Goal: Information Seeking & Learning: Check status

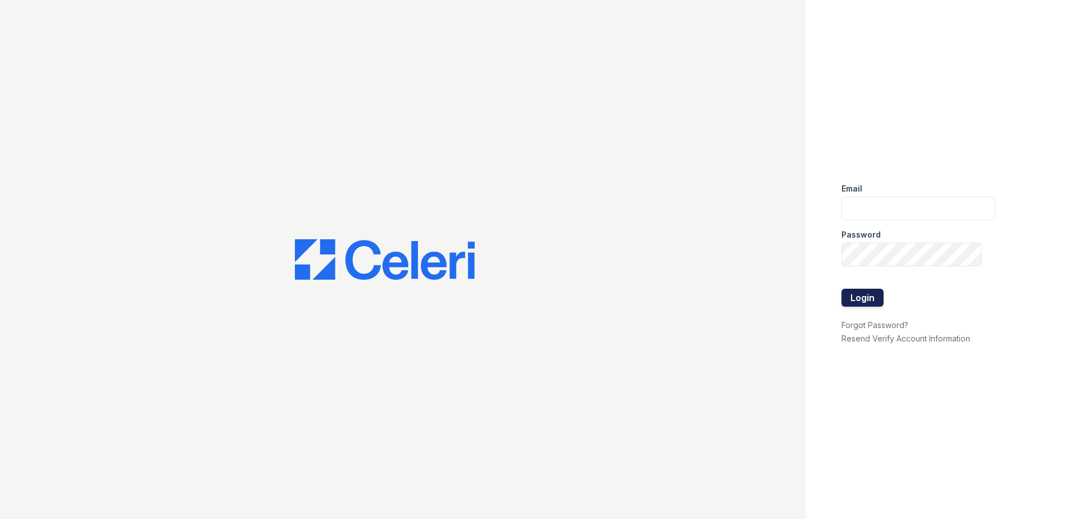
type input "[EMAIL_ADDRESS][DOMAIN_NAME]"
click at [860, 301] on button "Login" at bounding box center [863, 298] width 42 height 18
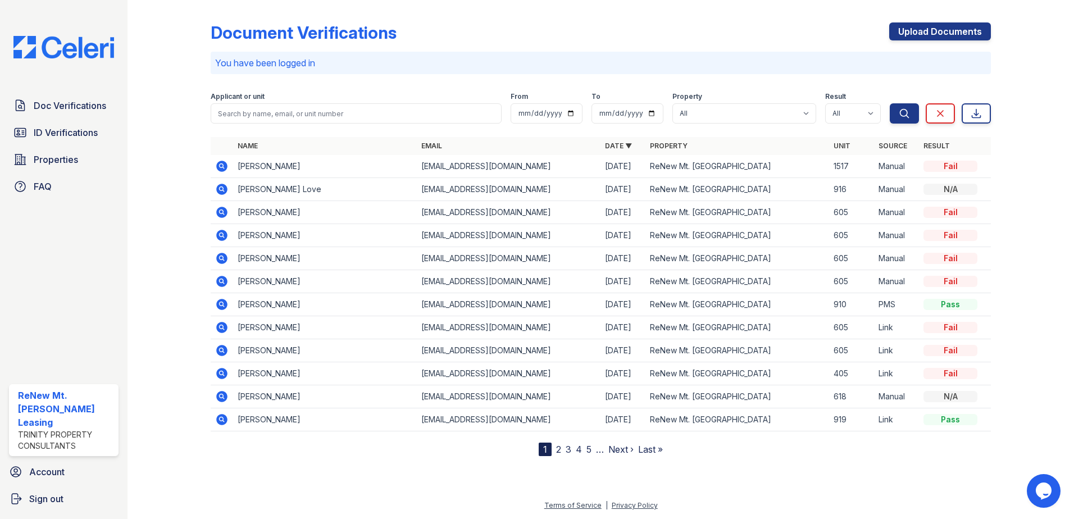
click at [463, 26] on div "Document Verifications Upload Documents" at bounding box center [601, 36] width 781 height 29
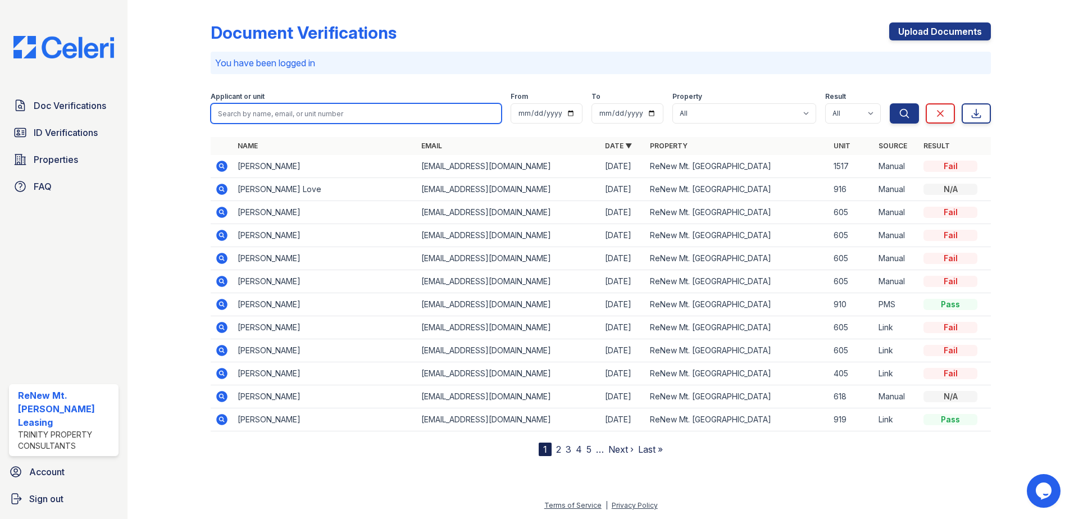
click at [411, 112] on input "search" at bounding box center [356, 113] width 291 height 20
type input "[PERSON_NAME]"
click at [890, 103] on button "Search" at bounding box center [904, 113] width 29 height 20
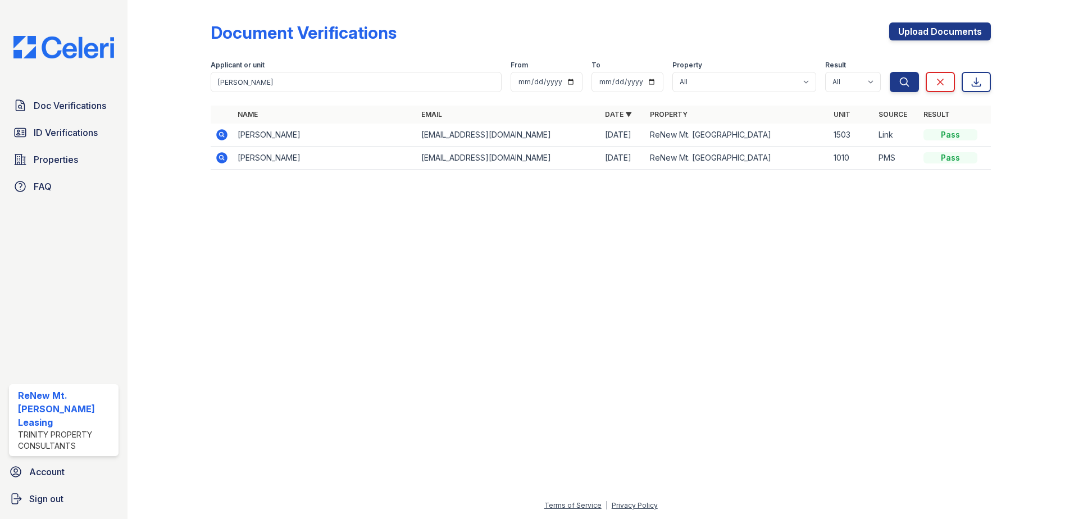
click at [221, 135] on icon at bounding box center [221, 134] width 3 height 3
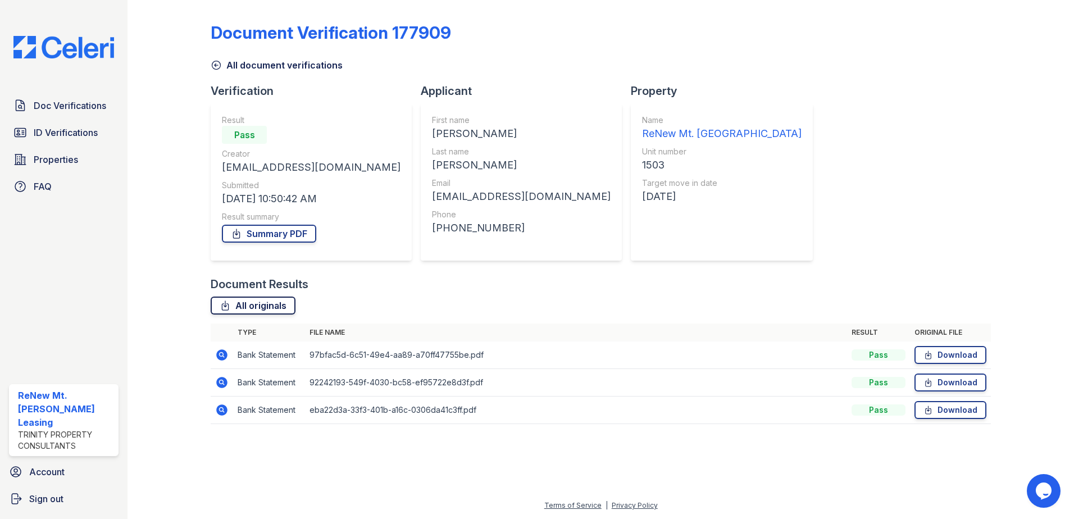
click at [278, 309] on link "All originals" at bounding box center [253, 306] width 85 height 18
click at [774, 149] on div "Document Verification 177909 All document verifications Verification Result Pas…" at bounding box center [601, 219] width 781 height 431
click at [796, 155] on div "Document Verification 177909 All document verifications Verification Result Pas…" at bounding box center [601, 219] width 781 height 431
click at [752, 118] on div "Document Verification 177909 All document verifications Verification Result Pas…" at bounding box center [601, 219] width 781 height 431
click at [943, 67] on div "All document verifications" at bounding box center [601, 62] width 781 height 20
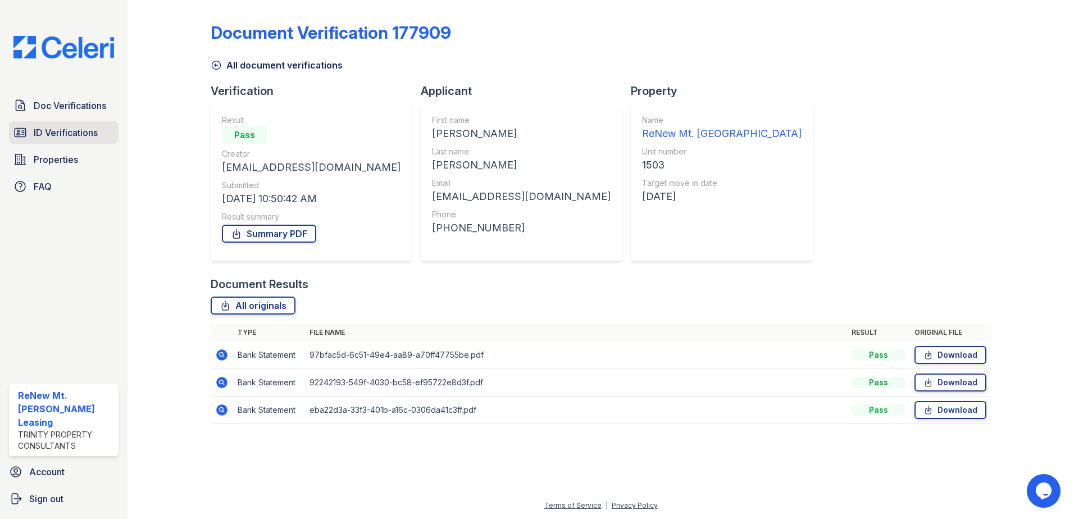
click at [74, 131] on span "ID Verifications" at bounding box center [66, 132] width 64 height 13
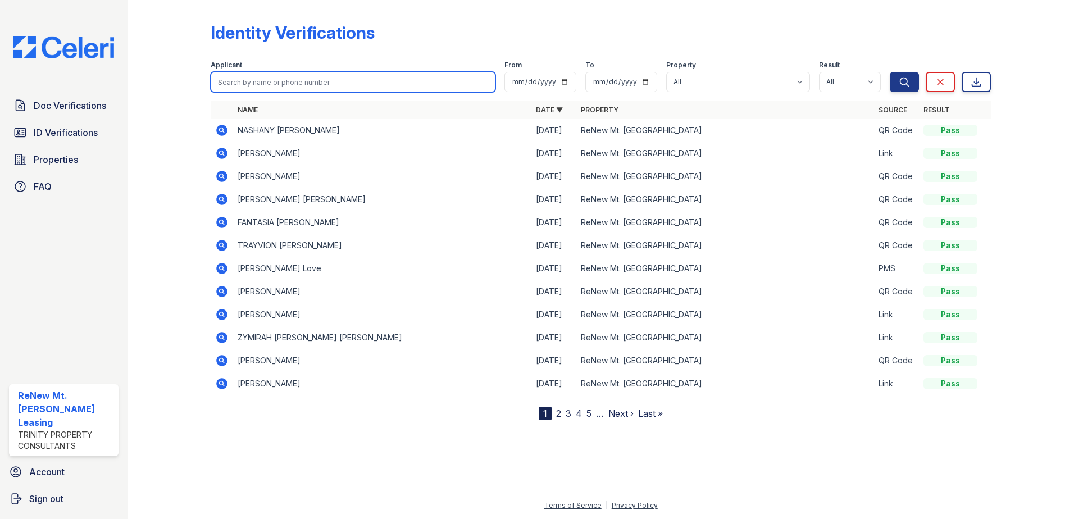
click at [277, 85] on input "search" at bounding box center [353, 82] width 285 height 20
type input "[PERSON_NAME]"
click at [890, 72] on button "Search" at bounding box center [904, 82] width 29 height 20
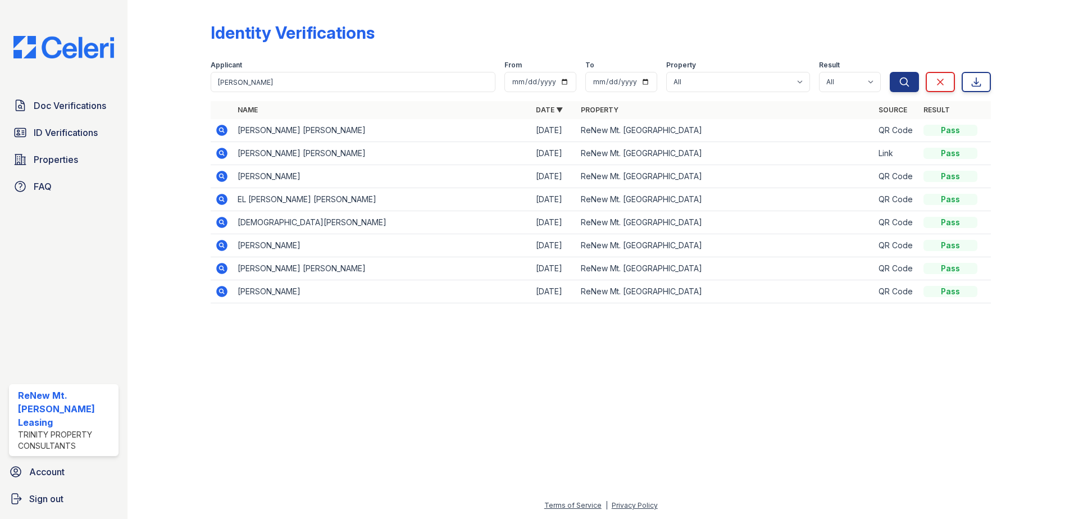
click at [221, 133] on icon at bounding box center [221, 130] width 11 height 11
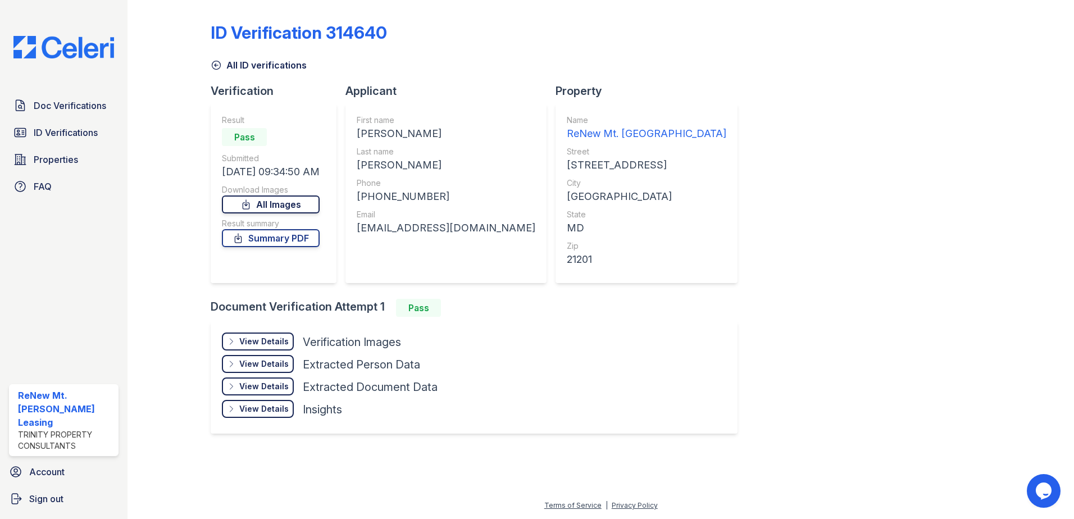
click at [280, 209] on link "All Images" at bounding box center [271, 205] width 98 height 18
click at [773, 84] on div "ID Verification 314640 All ID verifications Verification Result Pass Submitted …" at bounding box center [601, 226] width 781 height 445
click at [63, 102] on span "Doc Verifications" at bounding box center [70, 105] width 72 height 13
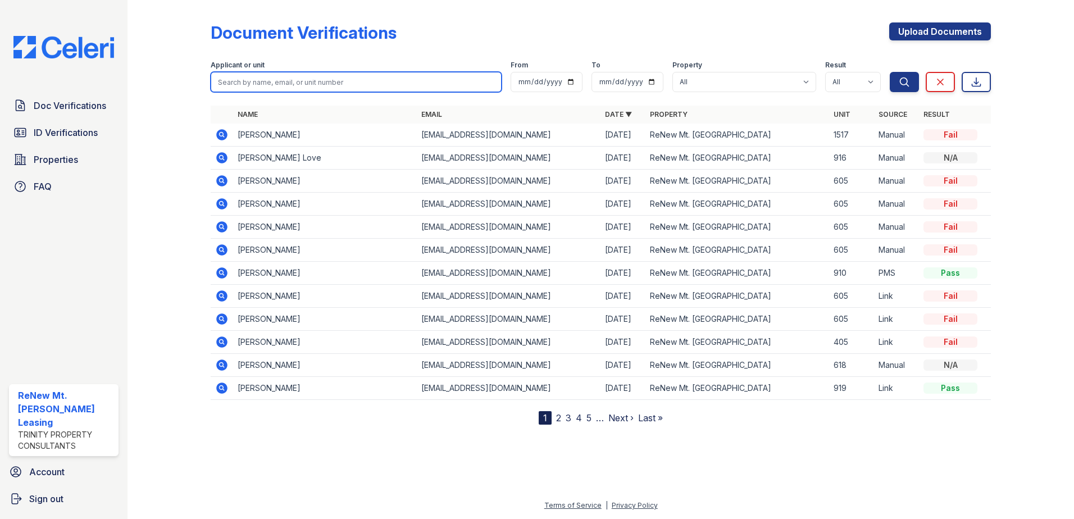
click at [321, 85] on input "search" at bounding box center [356, 82] width 291 height 20
type input "coche"
click at [890, 72] on button "Search" at bounding box center [904, 82] width 29 height 20
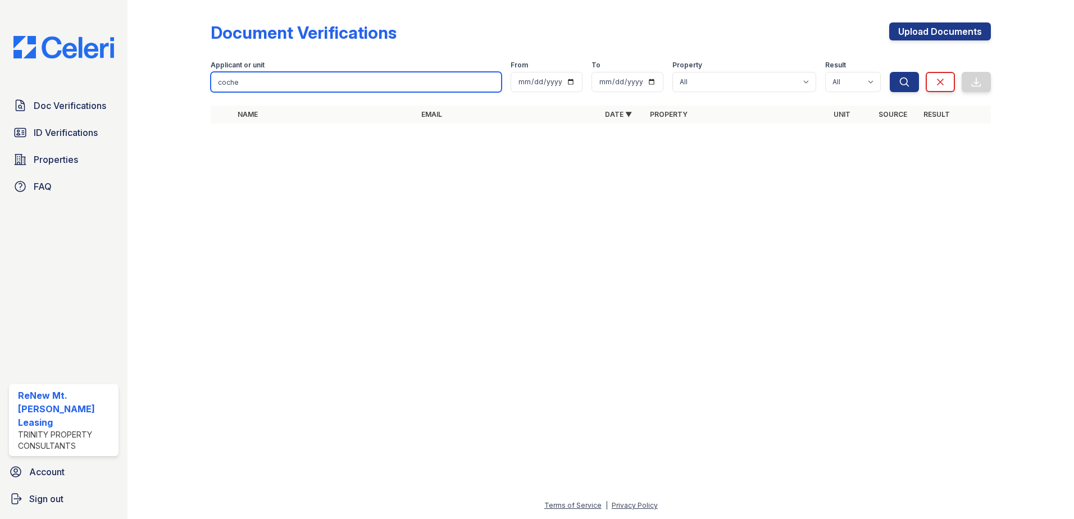
click at [324, 87] on input "coche" at bounding box center [356, 82] width 291 height 20
type input "kiana"
click at [890, 72] on button "Search" at bounding box center [904, 82] width 29 height 20
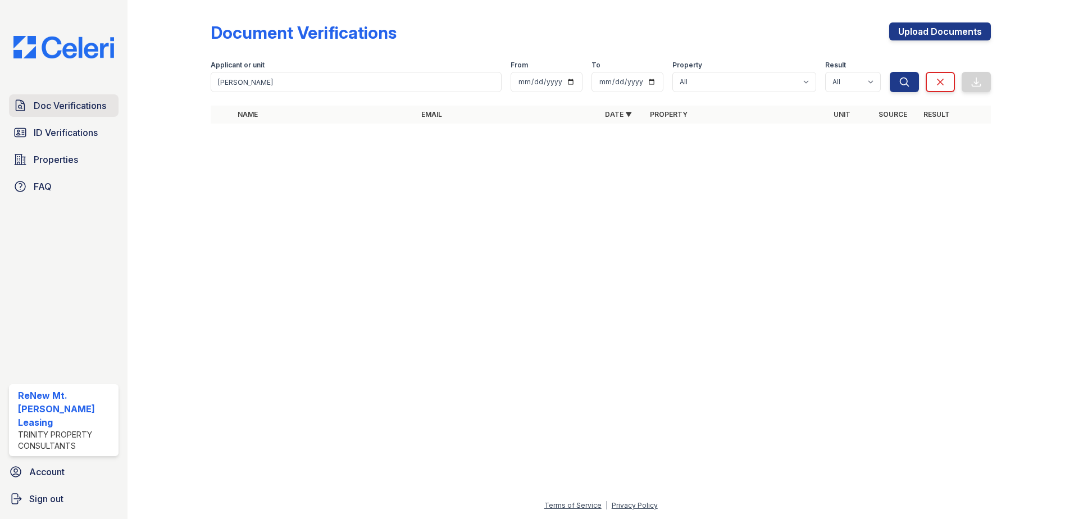
click at [78, 112] on span "Doc Verifications" at bounding box center [70, 105] width 72 height 13
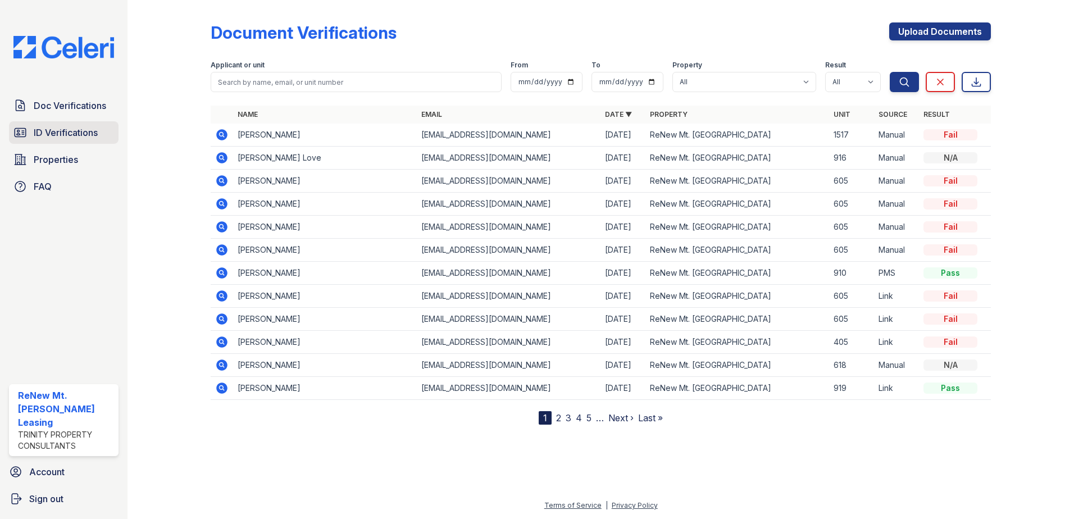
click at [58, 138] on span "ID Verifications" at bounding box center [66, 132] width 64 height 13
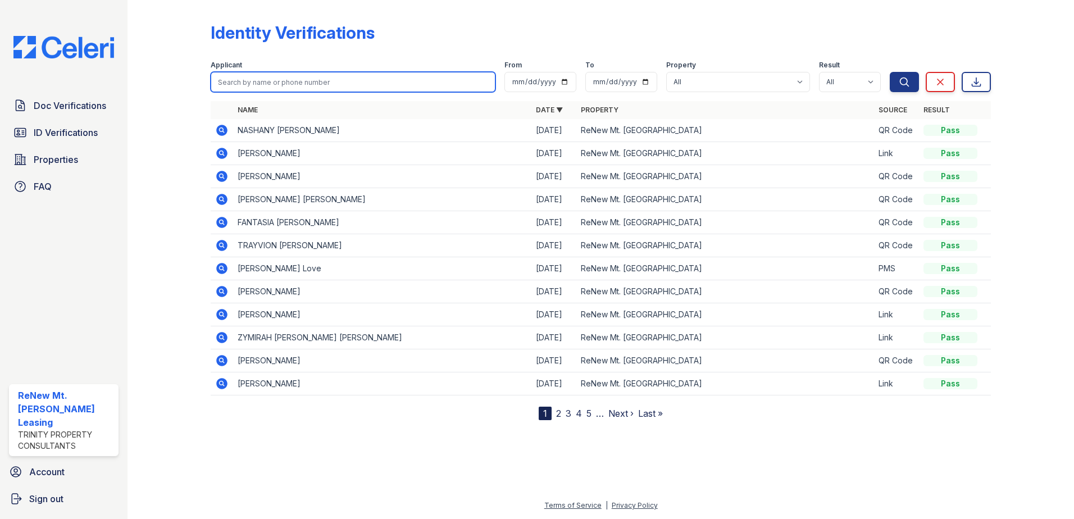
click at [251, 82] on input "search" at bounding box center [353, 82] width 285 height 20
type input "kiana"
click at [890, 72] on button "Search" at bounding box center [904, 82] width 29 height 20
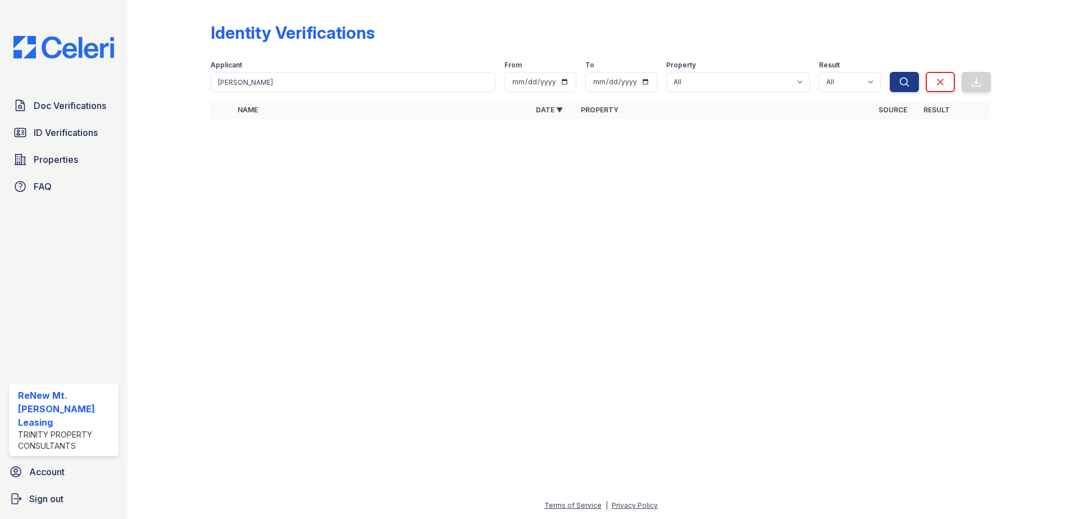
click at [399, 25] on div "Identity Verifications" at bounding box center [601, 36] width 781 height 29
click at [460, 35] on div "Identity Verifications" at bounding box center [601, 36] width 781 height 29
click at [378, 43] on div "Identity Verifications" at bounding box center [601, 36] width 781 height 29
click at [438, 29] on div "Identity Verifications" at bounding box center [601, 36] width 781 height 29
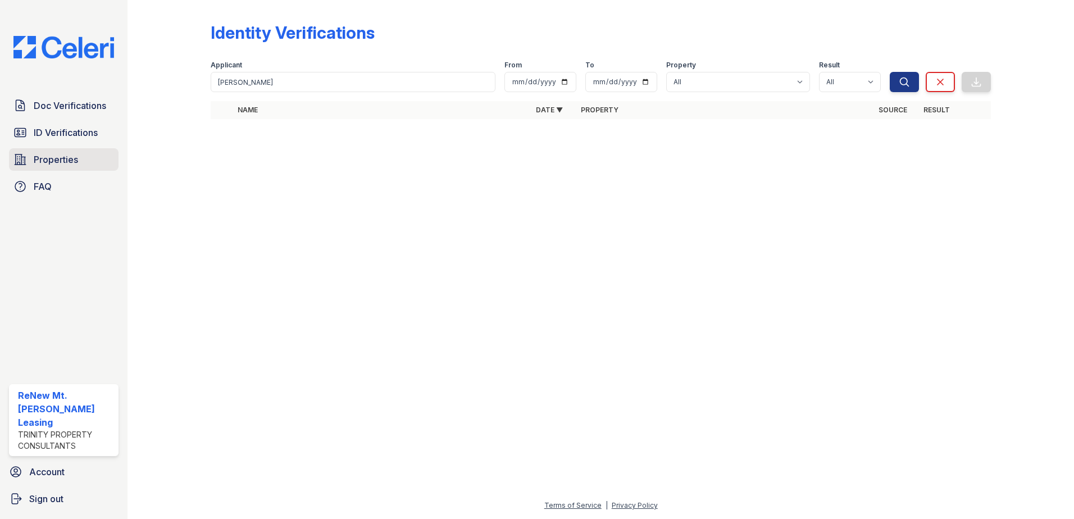
click at [57, 161] on span "Properties" at bounding box center [56, 159] width 44 height 13
